Goal: Task Accomplishment & Management: Use online tool/utility

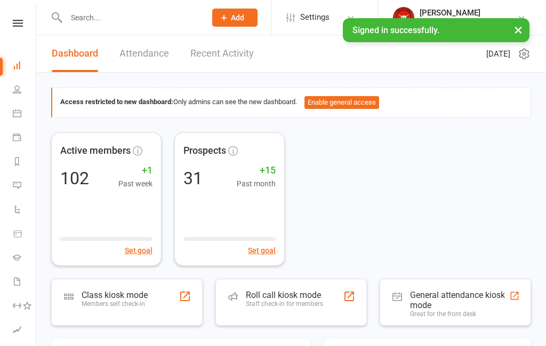
click at [157, 303] on div "Class kiosk mode Members self check-in" at bounding box center [127, 302] width 152 height 47
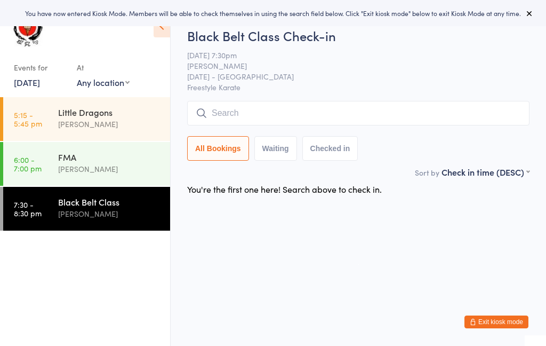
click at [286, 115] on input "search" at bounding box center [358, 113] width 343 height 25
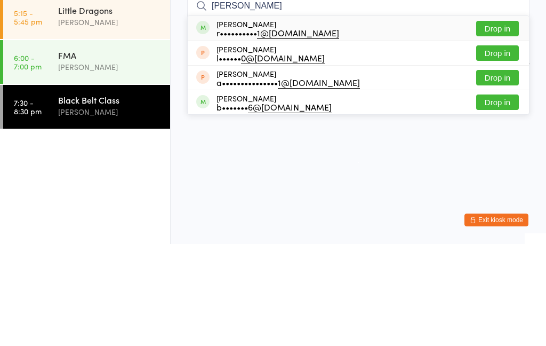
type input "[PERSON_NAME]"
click at [257, 130] on div "r•••••••••• 1@[DOMAIN_NAME]" at bounding box center [278, 134] width 123 height 9
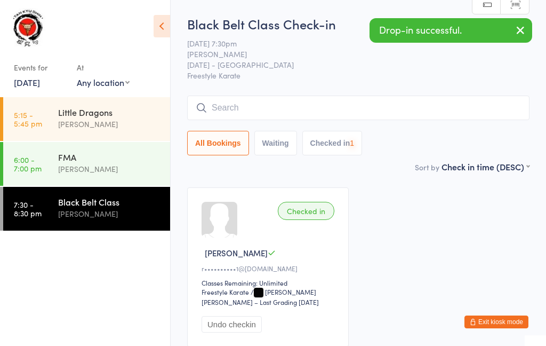
click at [286, 108] on input "search" at bounding box center [358, 108] width 343 height 25
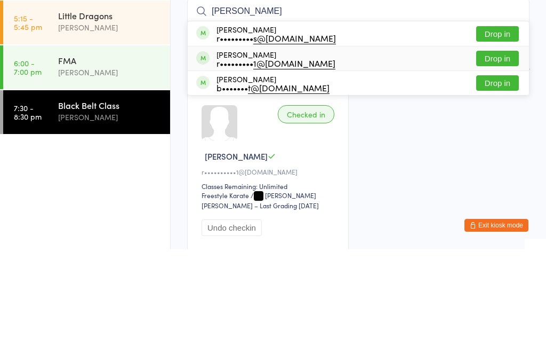
type input "[PERSON_NAME]"
click at [250, 155] on div "r••••••••• 1@[DOMAIN_NAME]" at bounding box center [276, 159] width 119 height 9
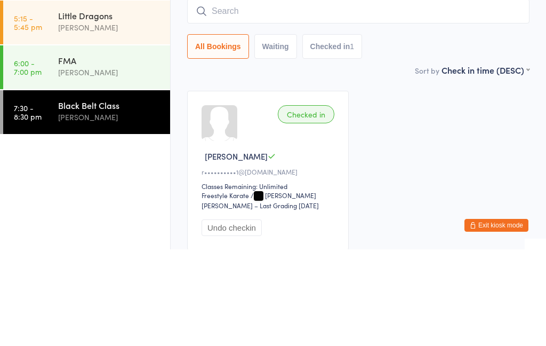
scroll to position [89, 0]
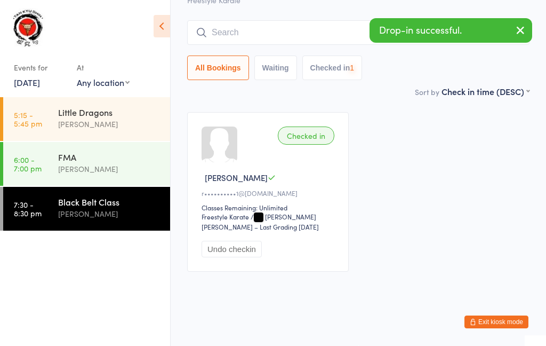
click at [283, 22] on input "search" at bounding box center [358, 32] width 343 height 25
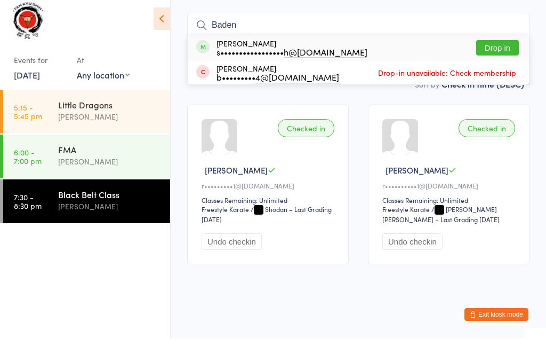
type input "Baden"
click at [256, 46] on div "[PERSON_NAME] s••••••••••••••••• h@[DOMAIN_NAME]" at bounding box center [292, 54] width 151 height 17
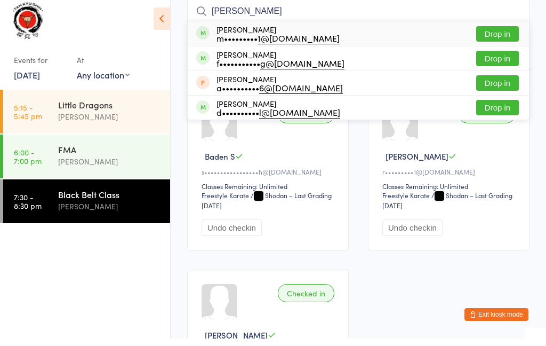
type input "[PERSON_NAME]"
click at [252, 41] on div "m••••••••• 1@[DOMAIN_NAME]" at bounding box center [278, 45] width 123 height 9
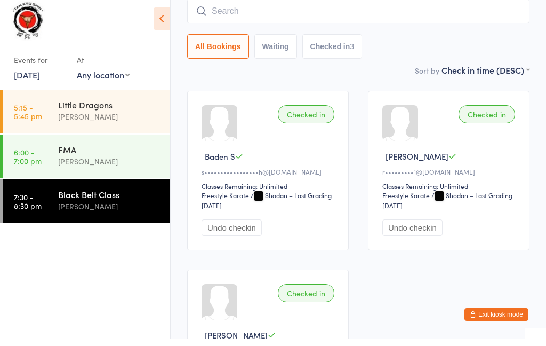
scroll to position [97, 0]
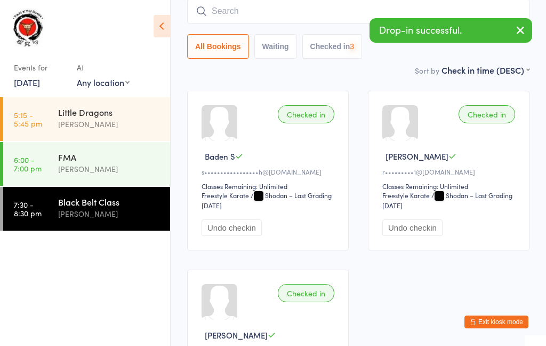
click at [274, 14] on input "search" at bounding box center [358, 11] width 343 height 25
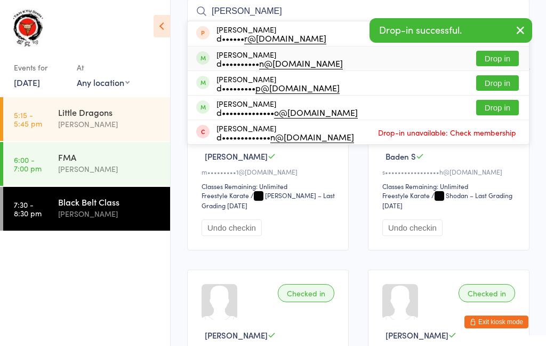
type input "[PERSON_NAME]"
click at [252, 60] on div "d•••••••••• n@[DOMAIN_NAME]" at bounding box center [280, 63] width 126 height 9
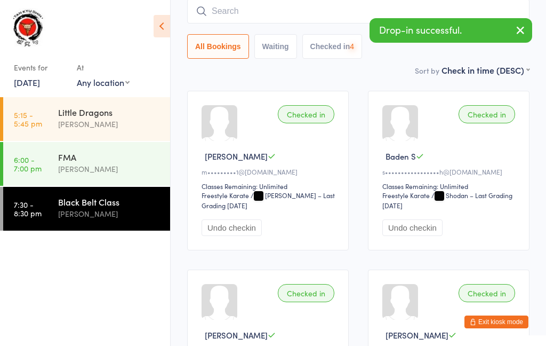
click at [270, 15] on input "search" at bounding box center [358, 11] width 343 height 25
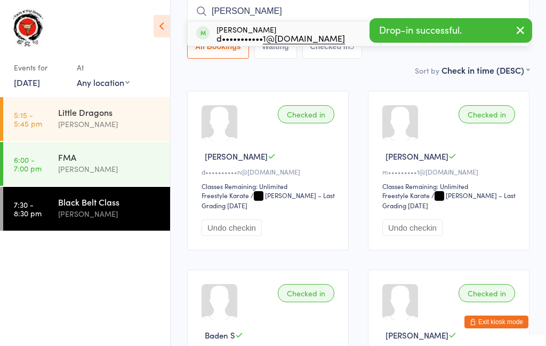
type input "[PERSON_NAME]"
click at [250, 34] on div "d••••••••••• 1@[DOMAIN_NAME]" at bounding box center [281, 38] width 129 height 9
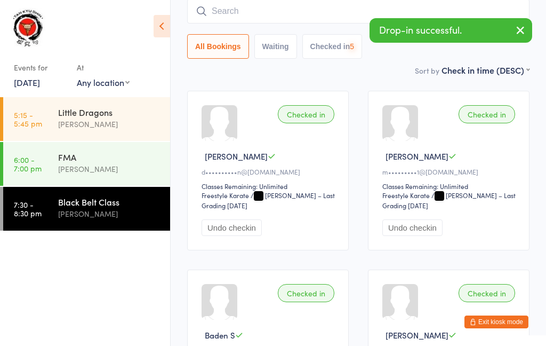
click at [276, 14] on input "search" at bounding box center [358, 11] width 343 height 25
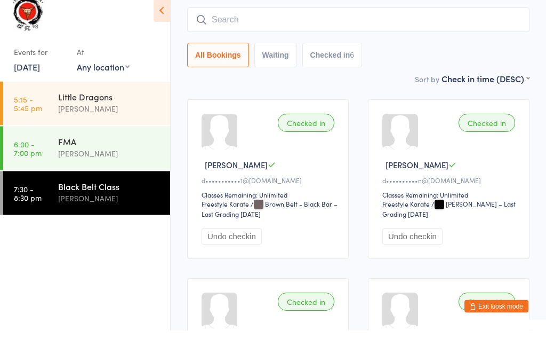
scroll to position [72, 0]
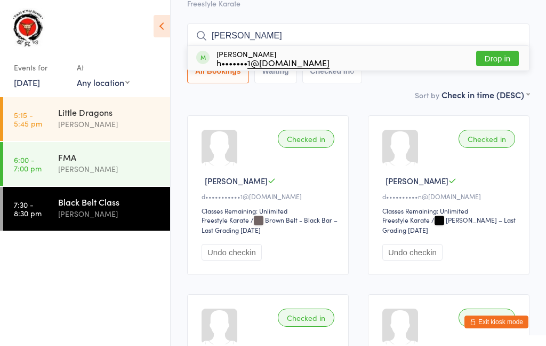
type input "[PERSON_NAME]"
click at [250, 58] on div "h••••••• 1@[DOMAIN_NAME]" at bounding box center [273, 62] width 113 height 9
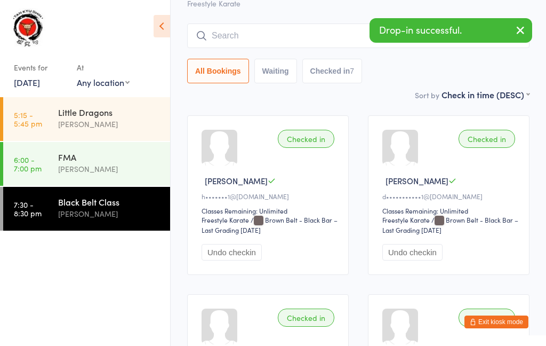
click at [285, 36] on input "search" at bounding box center [358, 35] width 343 height 25
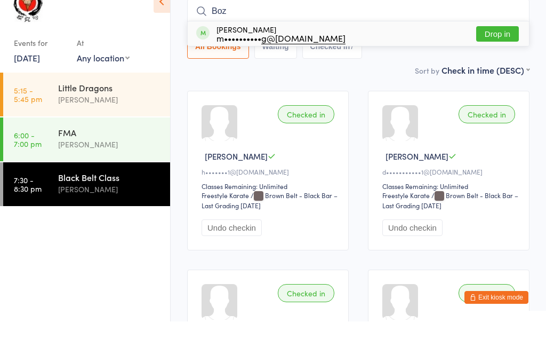
type input "Boz"
click at [251, 58] on div "m•••••••••• g@[DOMAIN_NAME]" at bounding box center [281, 62] width 129 height 9
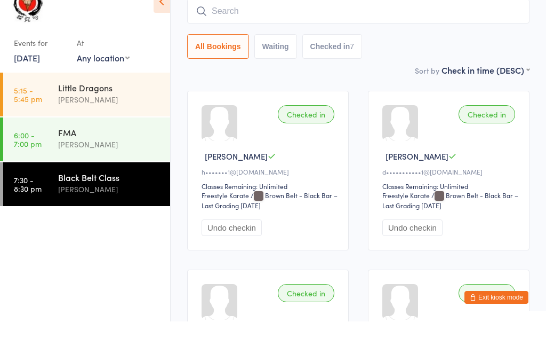
scroll to position [97, 0]
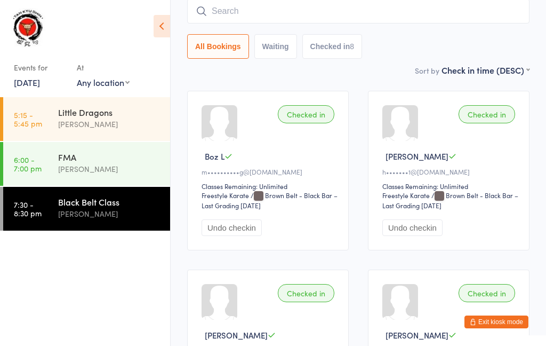
click at [110, 165] on div "[PERSON_NAME]" at bounding box center [109, 169] width 103 height 12
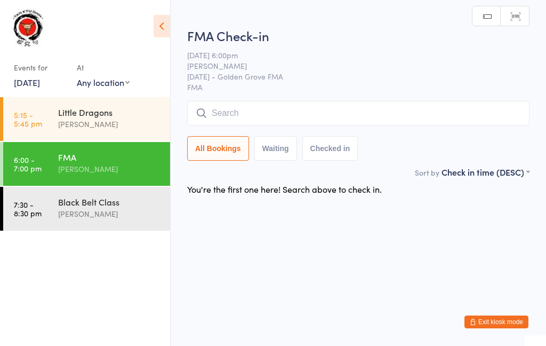
click at [374, 112] on input "search" at bounding box center [358, 113] width 343 height 25
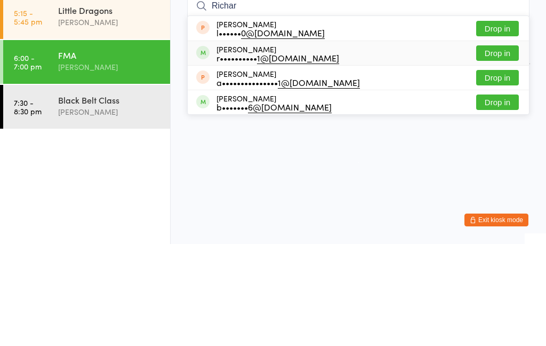
type input "Richar"
click at [253, 155] on div "r•••••••••• 1@[DOMAIN_NAME]" at bounding box center [278, 159] width 123 height 9
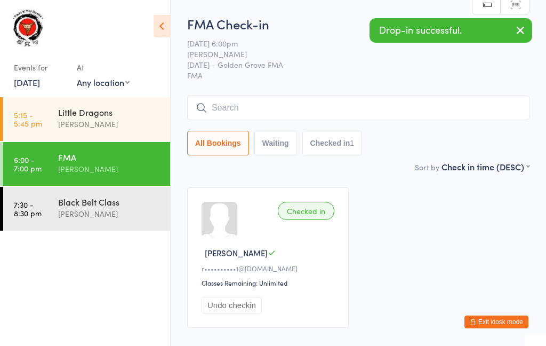
click at [278, 115] on input "search" at bounding box center [358, 108] width 343 height 25
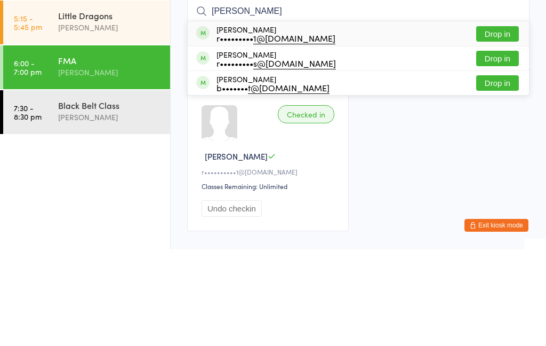
type input "[PERSON_NAME]"
click at [253, 130] on div "r••••••••• 1@[DOMAIN_NAME]" at bounding box center [276, 134] width 119 height 9
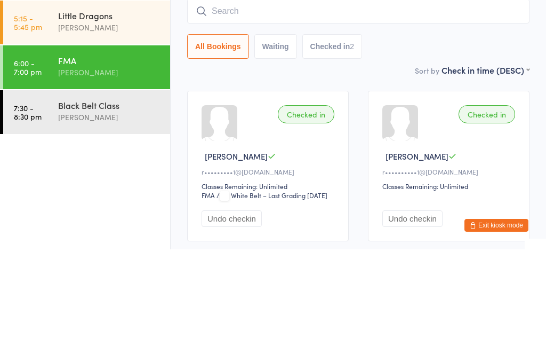
click at [283, 96] on input "search" at bounding box center [358, 108] width 343 height 25
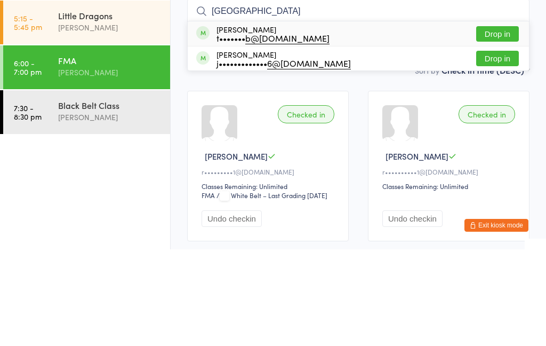
type input "[GEOGRAPHIC_DATA]"
click at [242, 130] on div "t••••••• b@[DOMAIN_NAME]" at bounding box center [273, 134] width 113 height 9
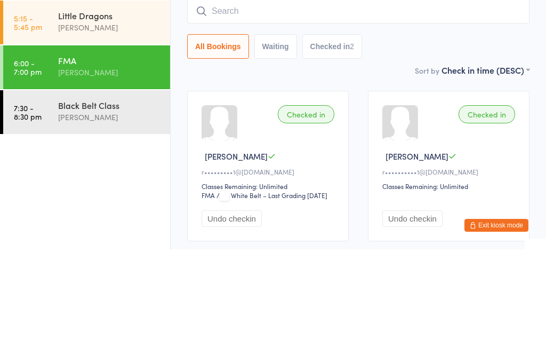
click at [274, 96] on input "search" at bounding box center [358, 108] width 343 height 25
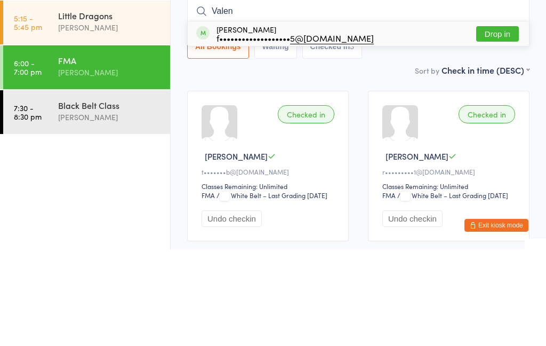
type input "Valen"
click at [261, 130] on div "f••••••••••••••••••• 5@[DOMAIN_NAME]" at bounding box center [295, 134] width 157 height 9
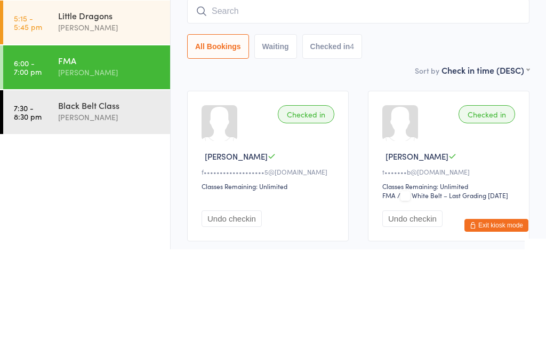
click at [123, 118] on div "[PERSON_NAME]" at bounding box center [109, 124] width 103 height 12
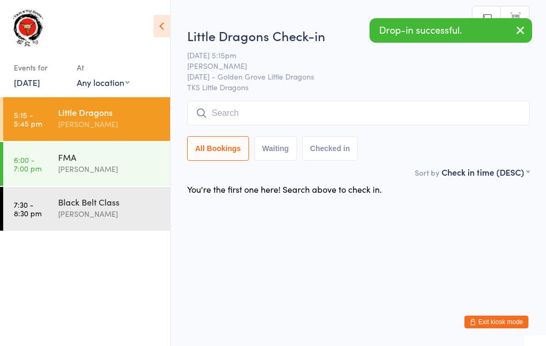
click at [300, 116] on input "search" at bounding box center [358, 113] width 343 height 25
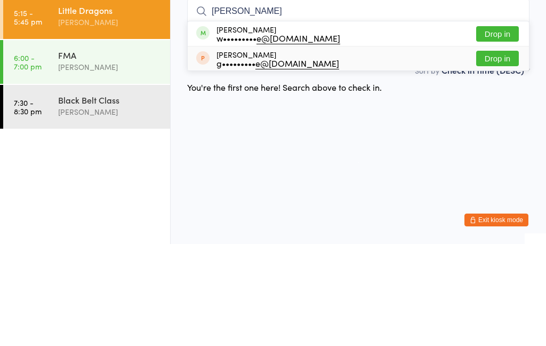
type input "[PERSON_NAME]"
click at [247, 161] on div "g••••••••• e@[DOMAIN_NAME]" at bounding box center [278, 165] width 123 height 9
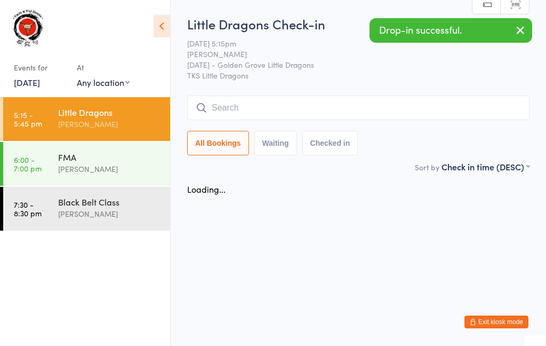
click at [282, 109] on input "search" at bounding box center [358, 108] width 343 height 25
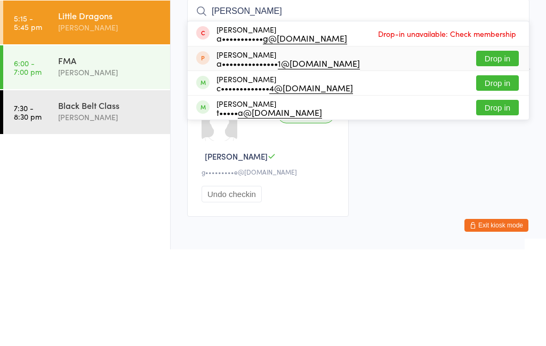
type input "[PERSON_NAME]"
click at [258, 155] on div "a••••••••••••••• 1@[DOMAIN_NAME]" at bounding box center [289, 159] width 144 height 9
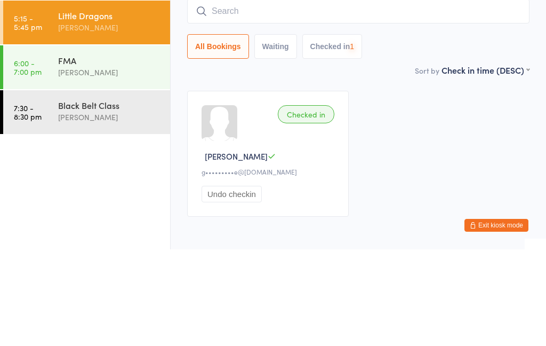
click at [282, 96] on input "search" at bounding box center [358, 108] width 343 height 25
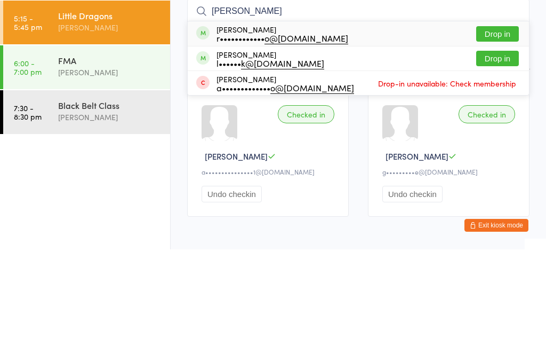
type input "[PERSON_NAME]"
click at [248, 130] on div "r•••••••••••• o@[DOMAIN_NAME]" at bounding box center [283, 134] width 132 height 9
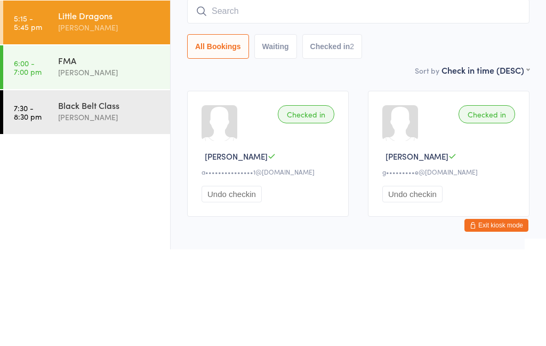
scroll to position [54, 0]
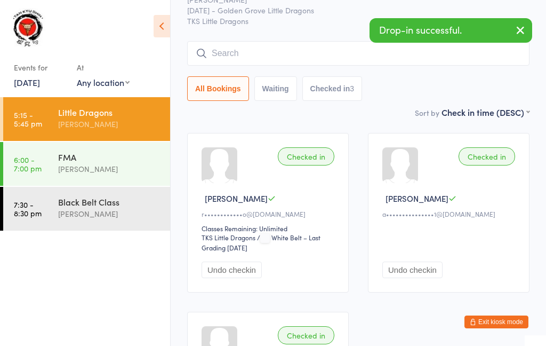
click at [133, 220] on div "[PERSON_NAME]" at bounding box center [109, 214] width 103 height 12
